Goal: Communication & Community: Answer question/provide support

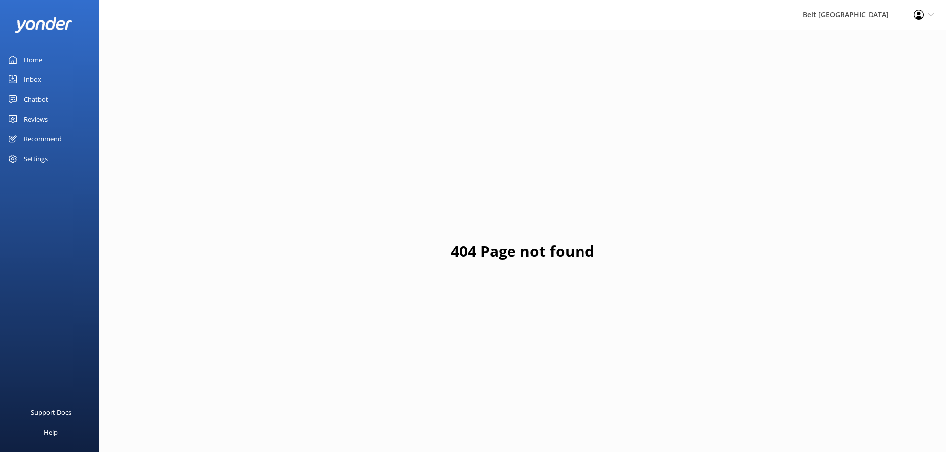
click at [23, 114] on link "Reviews" at bounding box center [49, 119] width 99 height 20
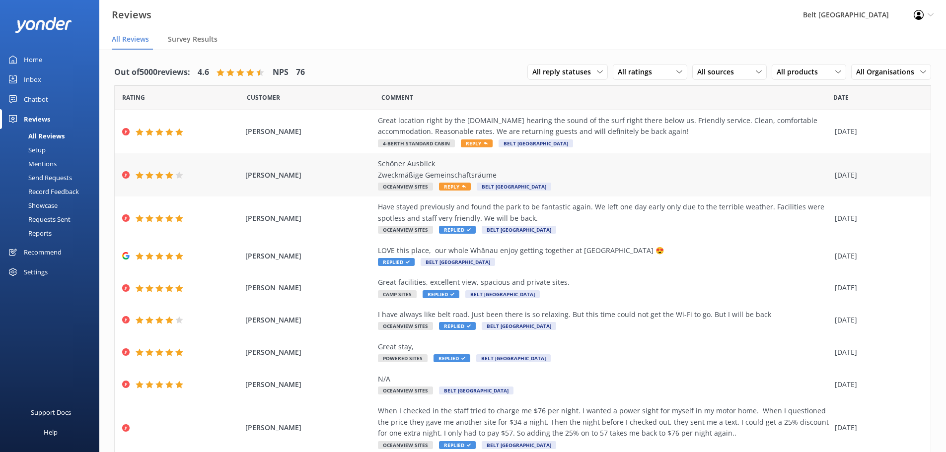
click at [488, 175] on div "Schöner Ausblick Zweckmäßige Gemeinschaftsräume" at bounding box center [604, 169] width 452 height 22
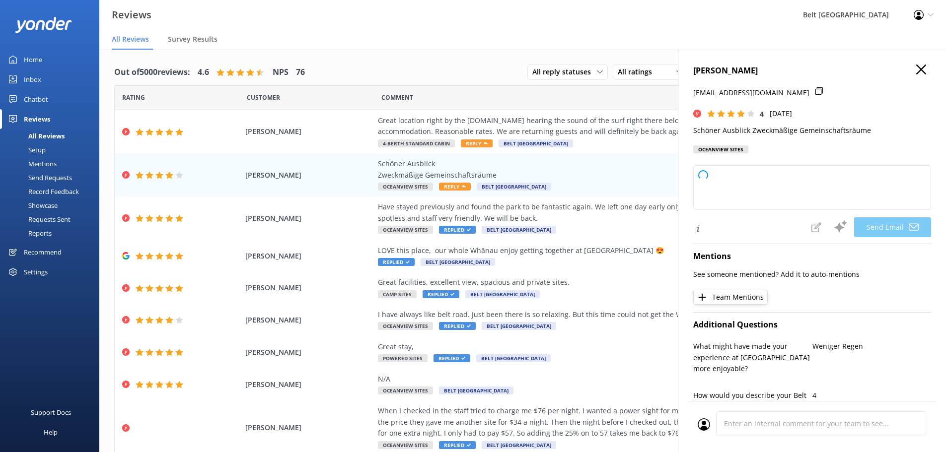
type textarea "[PERSON_NAME], herzlichen Dank für Ihre positive Bewertung! Es freut uns, dass …"
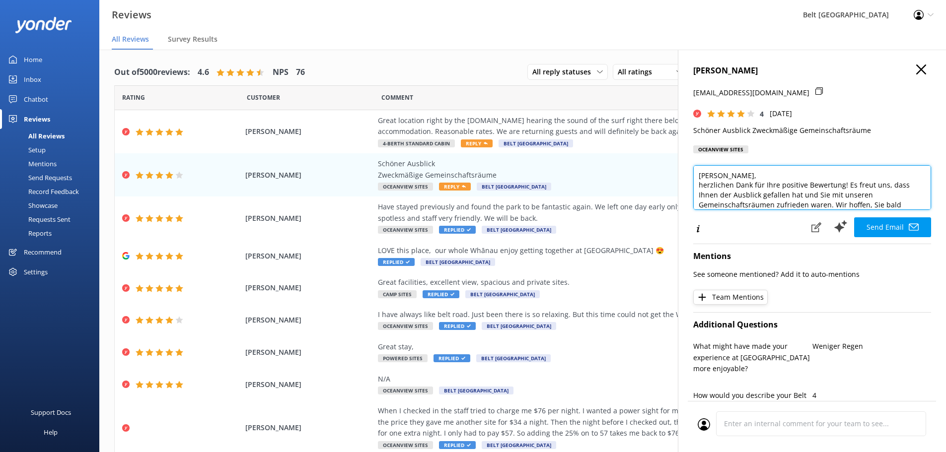
drag, startPoint x: 728, startPoint y: 195, endPoint x: 552, endPoint y: 93, distance: 202.9
click at [559, 99] on div "Out of 5000 reviews: 4.6 NPS 76 All reply statuses All reply statuses Needs a r…" at bounding box center [522, 261] width 847 height 423
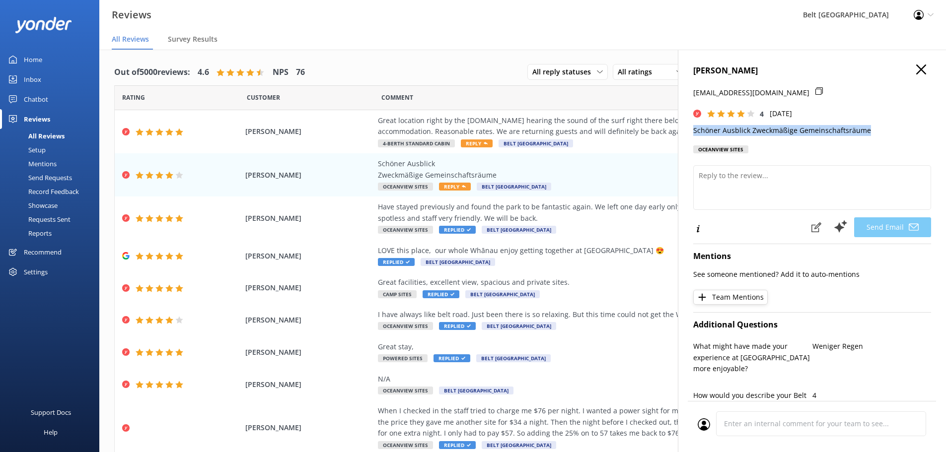
drag, startPoint x: 867, startPoint y: 130, endPoint x: 693, endPoint y: 131, distance: 174.3
click at [693, 131] on div "[PERSON_NAME] [PERSON_NAME][EMAIL_ADDRESS][DOMAIN_NAME] 4 [DATE] Schöner Ausbli…" at bounding box center [812, 276] width 268 height 452
copy p "Schöner Ausblick Zweckmäßige Gemeinschaftsräume"
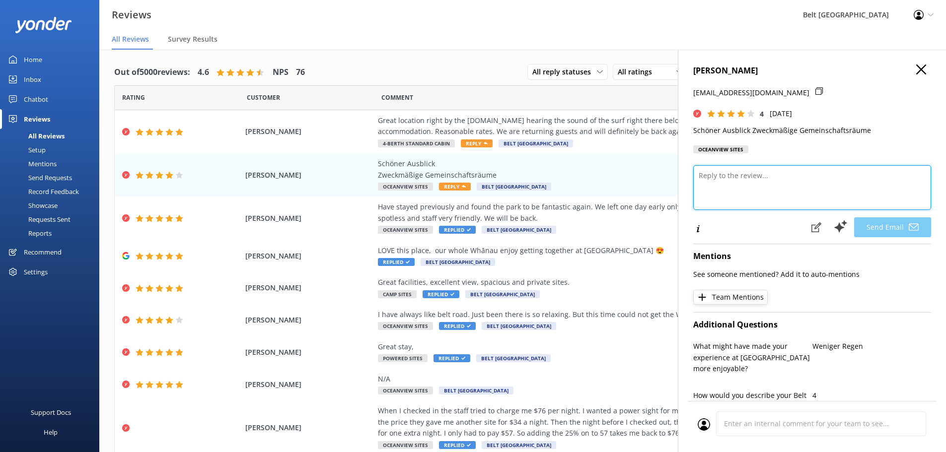
click at [767, 173] on textarea at bounding box center [812, 187] width 238 height 45
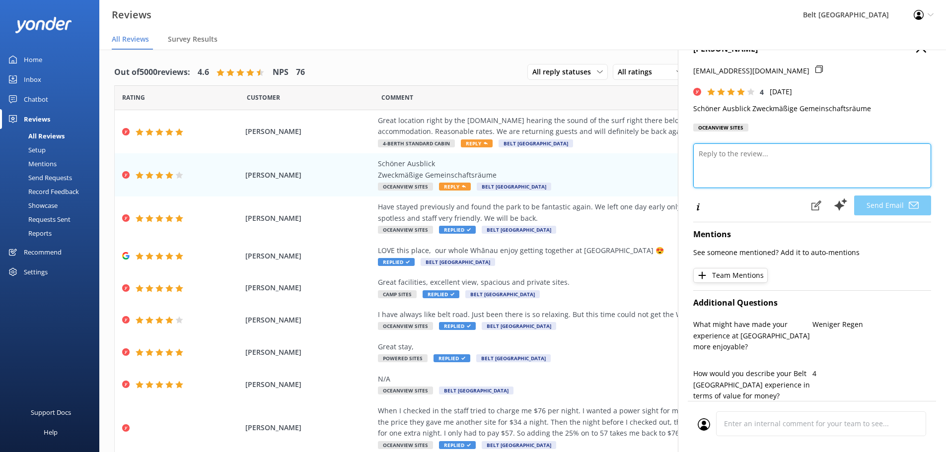
scroll to position [21, 0]
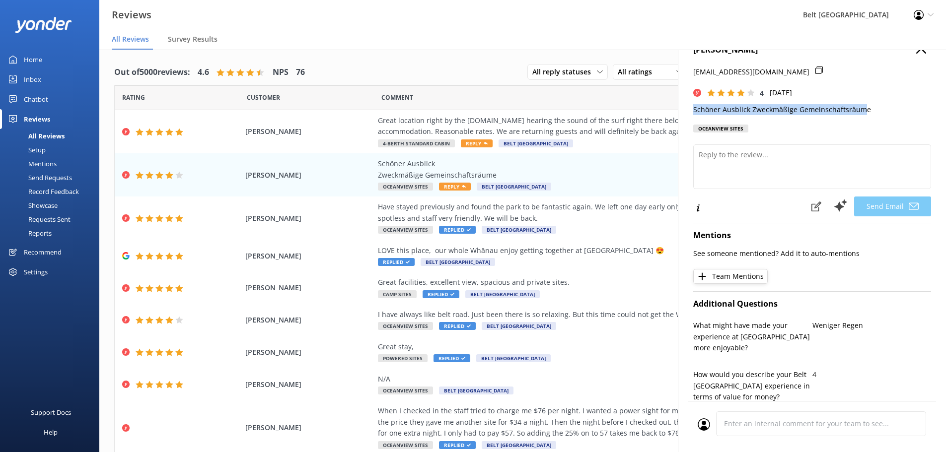
drag, startPoint x: 861, startPoint y: 109, endPoint x: 686, endPoint y: 107, distance: 174.8
click at [686, 107] on div "[PERSON_NAME] [PERSON_NAME][EMAIL_ADDRESS][DOMAIN_NAME] 4 [DATE] Schöner Ausbli…" at bounding box center [812, 276] width 268 height 452
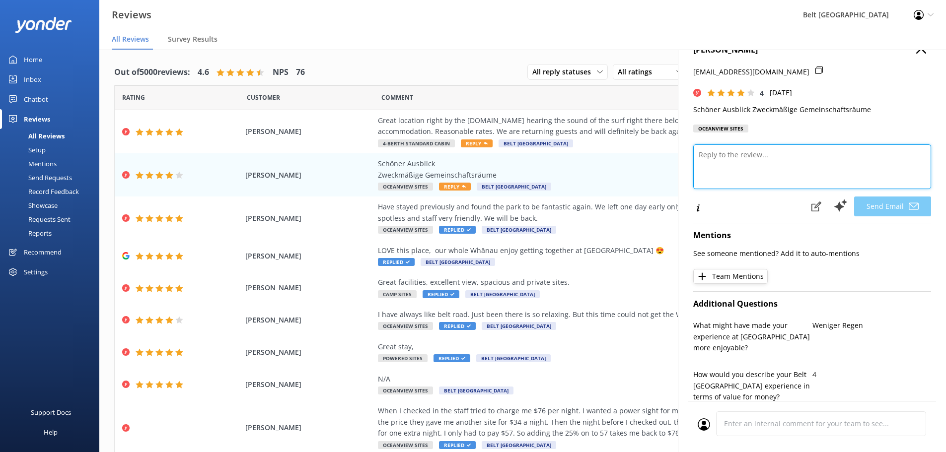
click at [783, 165] on textarea at bounding box center [812, 167] width 238 height 45
drag, startPoint x: 783, startPoint y: 165, endPoint x: 745, endPoint y: 156, distance: 38.3
click at [745, 156] on textarea at bounding box center [812, 167] width 238 height 45
type textarea "v"
paste textarea "ank you for your feedback! We’re pleased you appreciated the view."
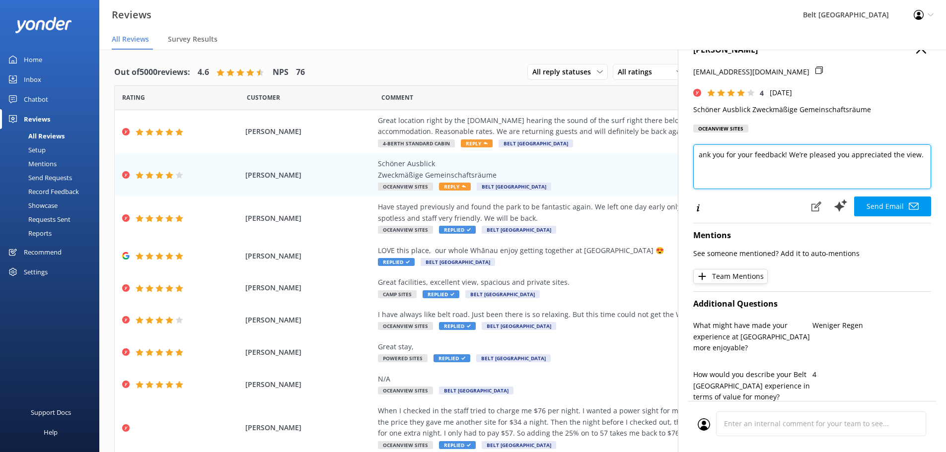
click at [699, 155] on textarea "ank you for your feedback! We’re pleased you appreciated the view." at bounding box center [812, 167] width 238 height 45
click at [736, 167] on textarea "Thank you for your feedback! We’re pleased you appreciated the view." at bounding box center [812, 167] width 238 height 45
type textarea "Thank you for your feedback! We’re pleased you appreciated the view and enjoyed…"
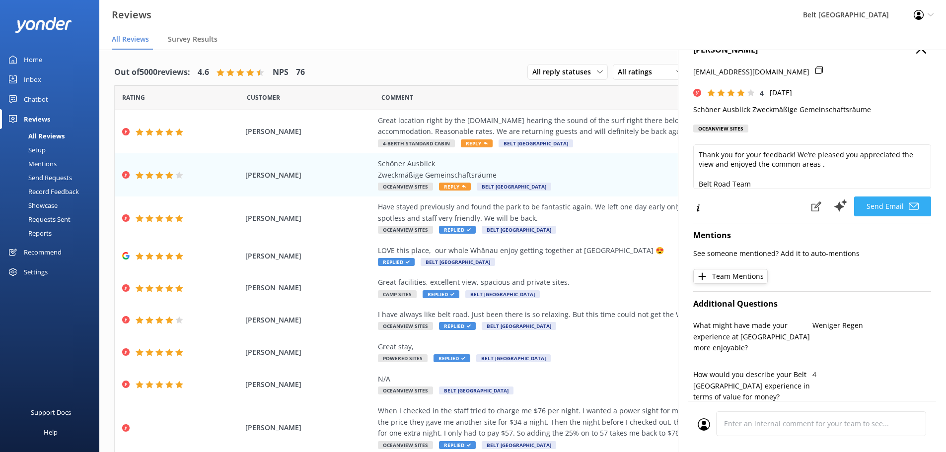
click at [891, 205] on button "Send Email" at bounding box center [892, 207] width 77 height 20
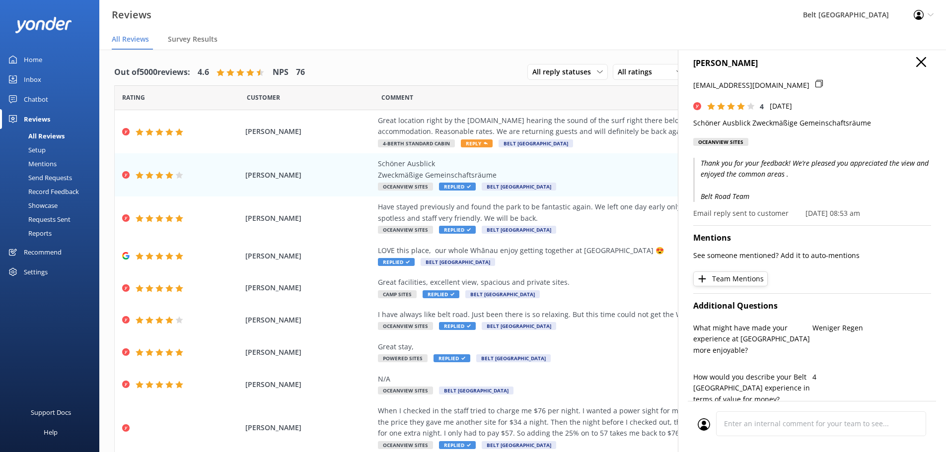
scroll to position [0, 0]
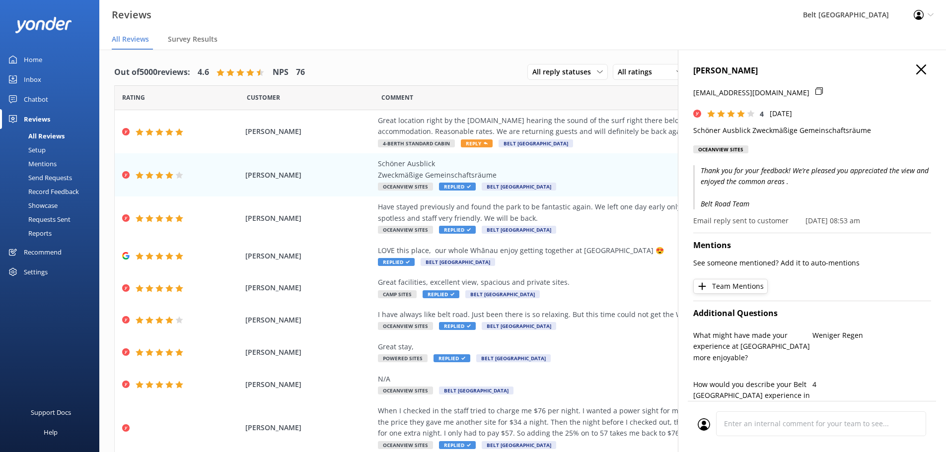
click at [916, 73] on icon "button" at bounding box center [921, 70] width 10 height 10
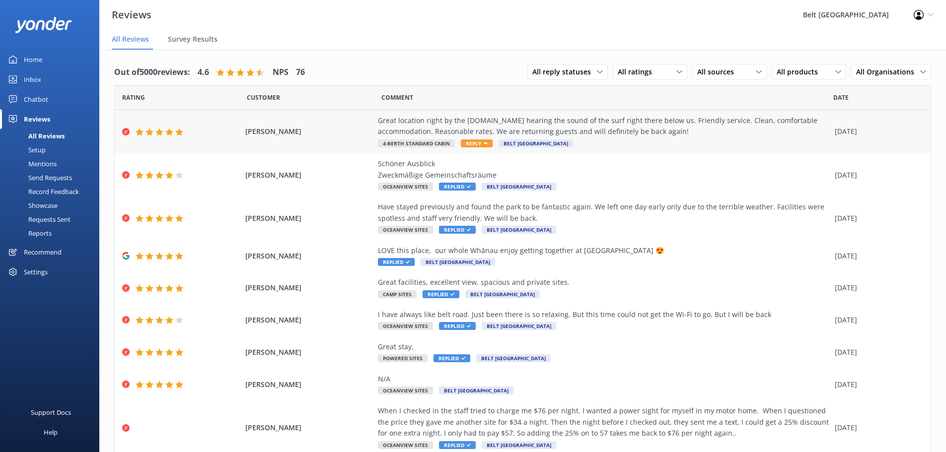
click at [638, 136] on div "Great location right by the [DOMAIN_NAME] hearing the sound of the surf right t…" at bounding box center [604, 126] width 452 height 22
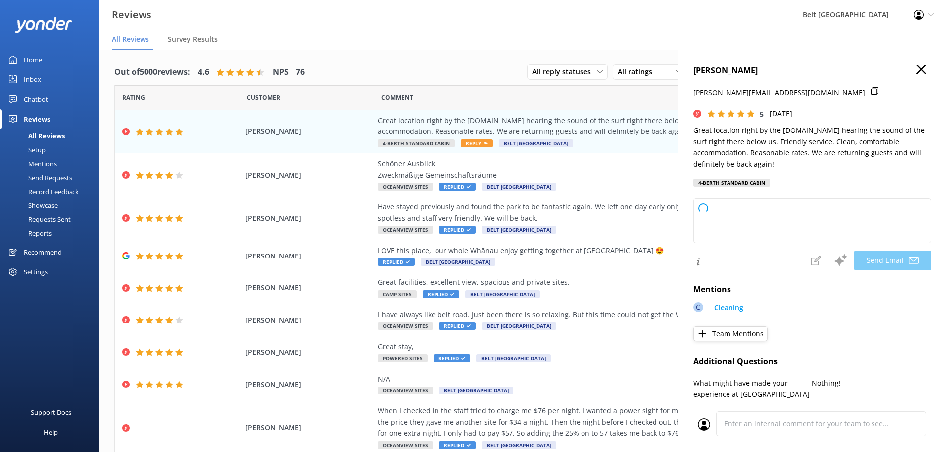
type textarea "Thank you so much, [PERSON_NAME]! We're delighted to hear you enjoyed your stay…"
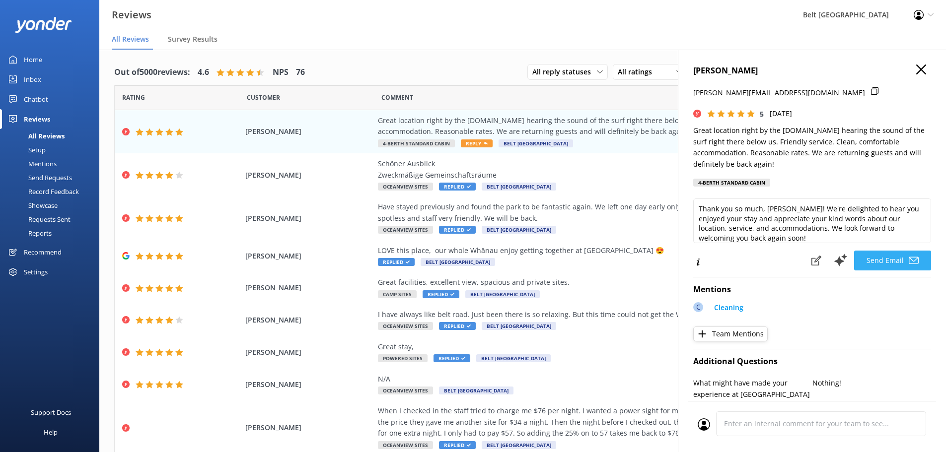
click at [895, 268] on button "Send Email" at bounding box center [892, 261] width 77 height 20
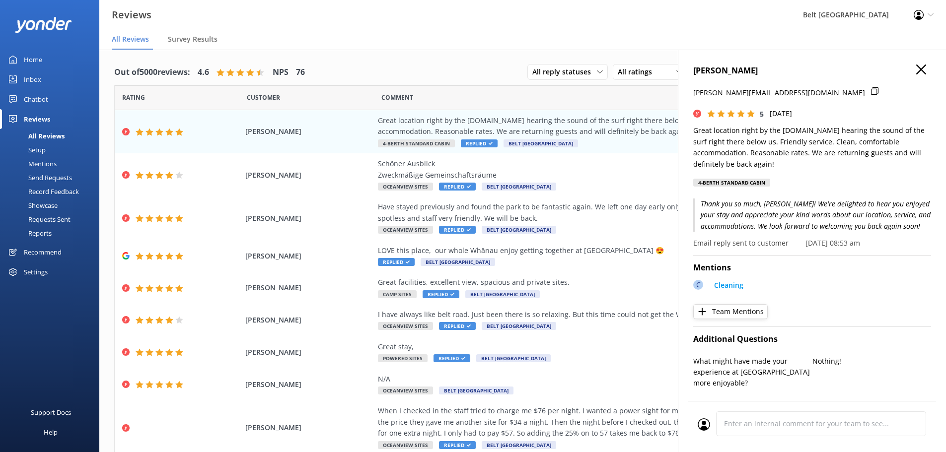
click at [916, 68] on use "button" at bounding box center [921, 70] width 10 height 10
